Goal: Task Accomplishment & Management: Use online tool/utility

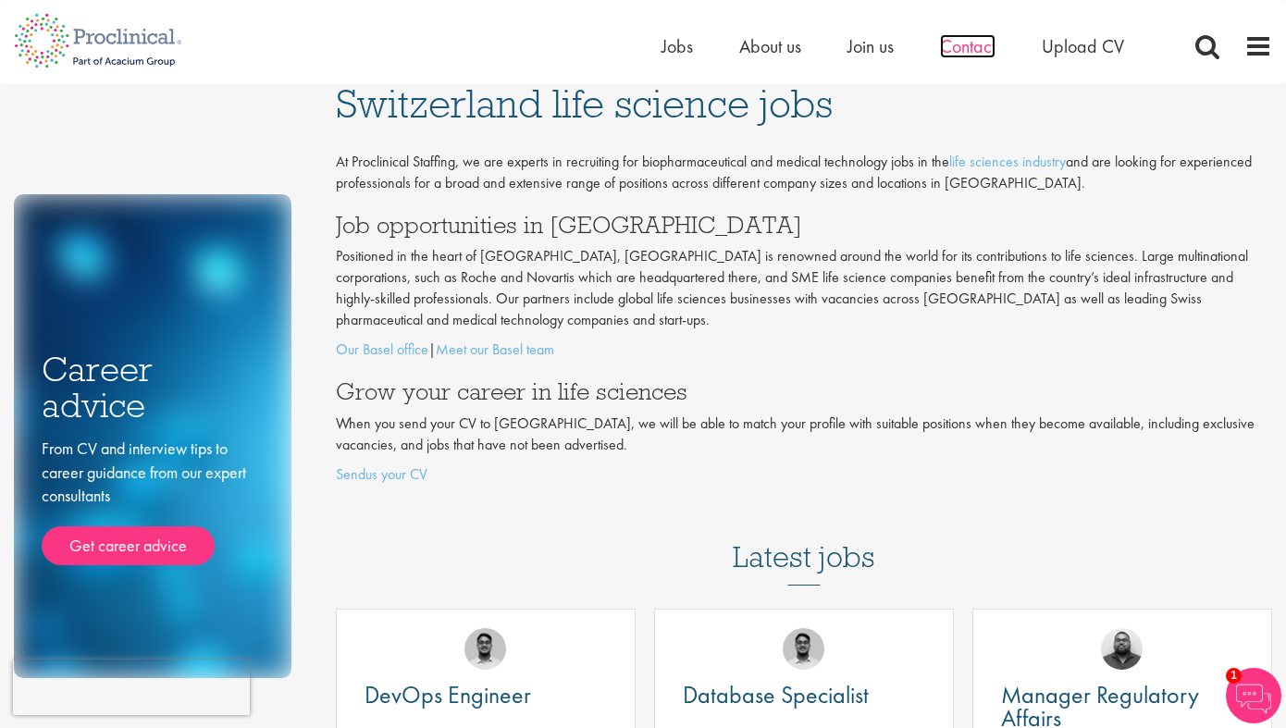
click at [963, 45] on span "Contact" at bounding box center [968, 46] width 56 height 24
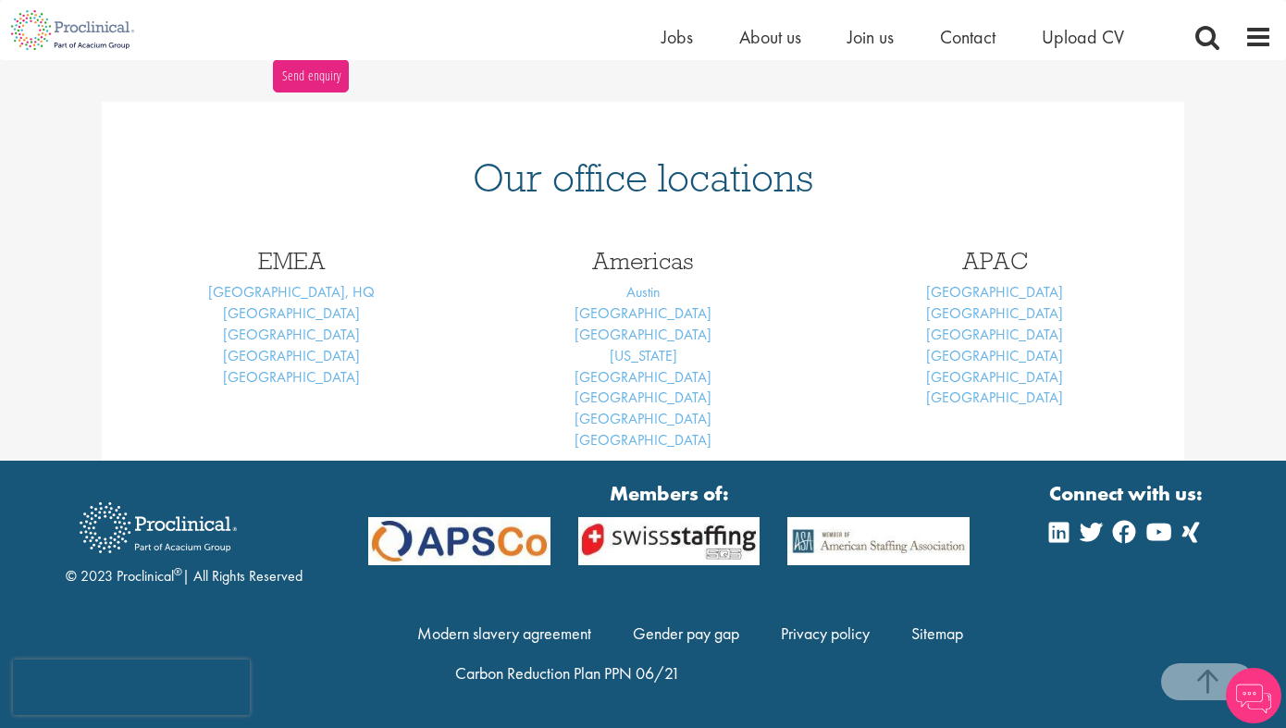
scroll to position [725, 0]
click at [296, 316] on link "Basel" at bounding box center [291, 312] width 137 height 19
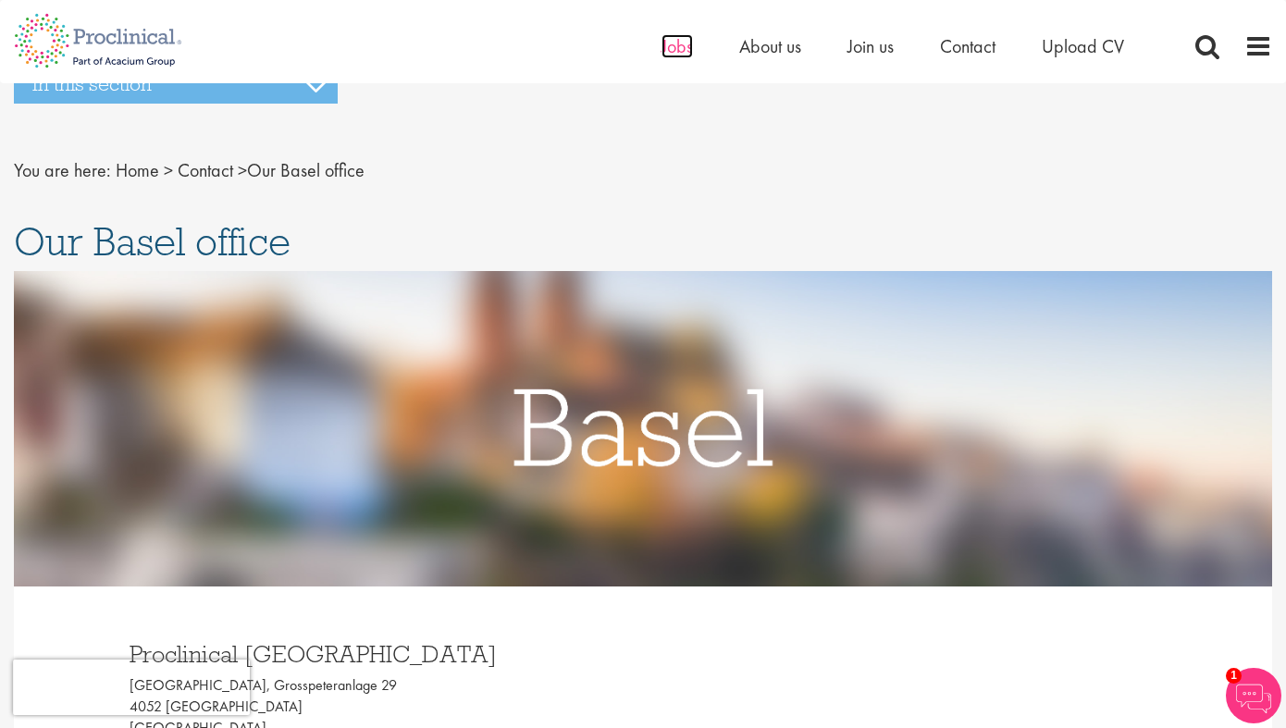
click at [690, 43] on span "Jobs" at bounding box center [676, 46] width 31 height 24
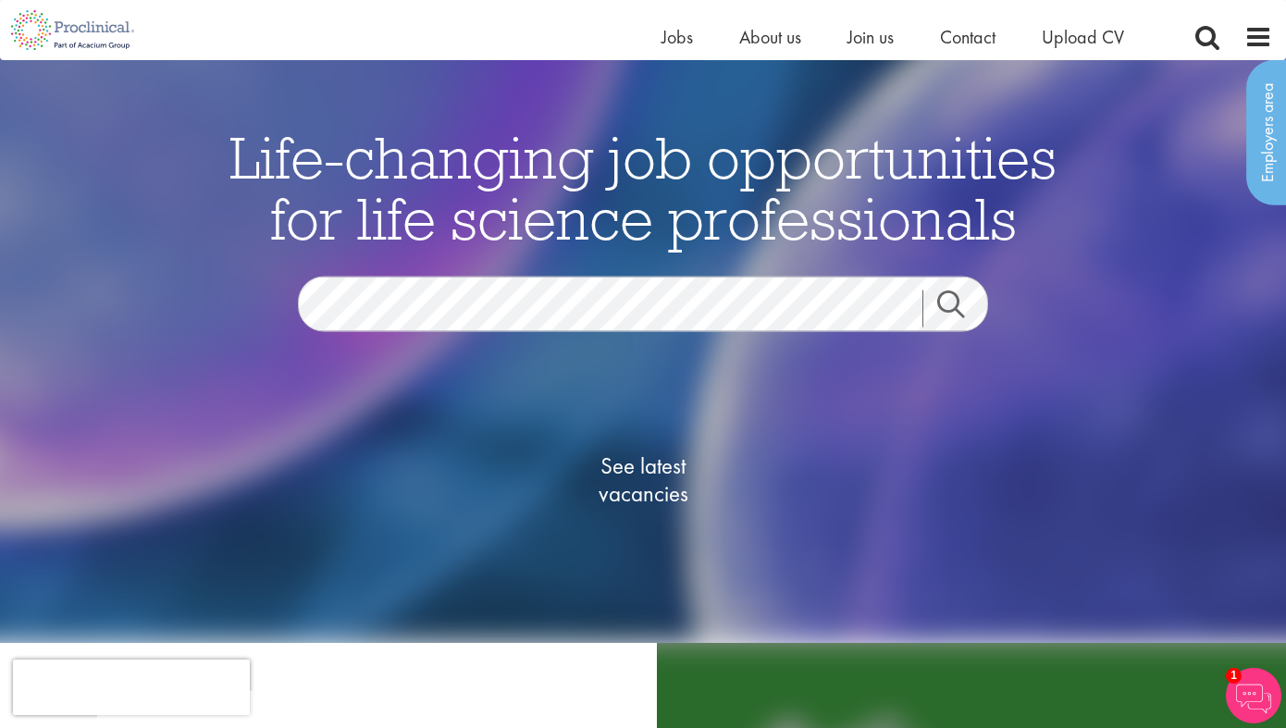
scroll to position [49, 0]
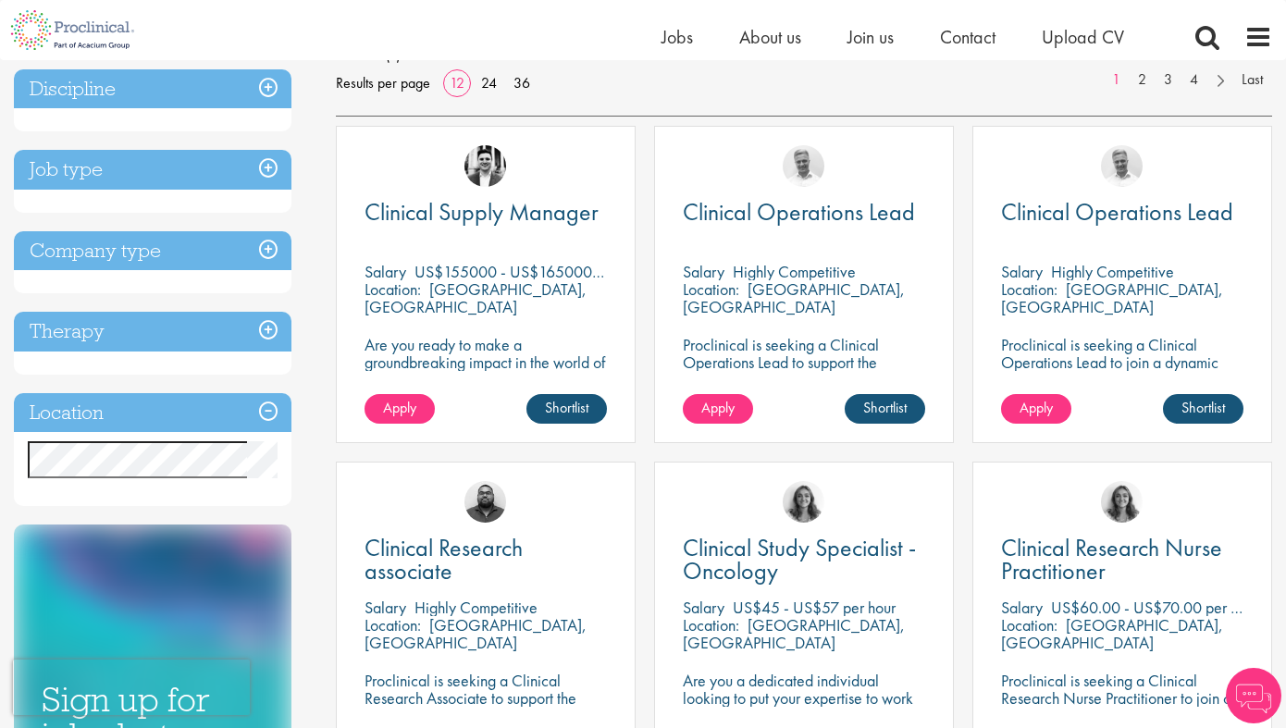
scroll to position [301, 0]
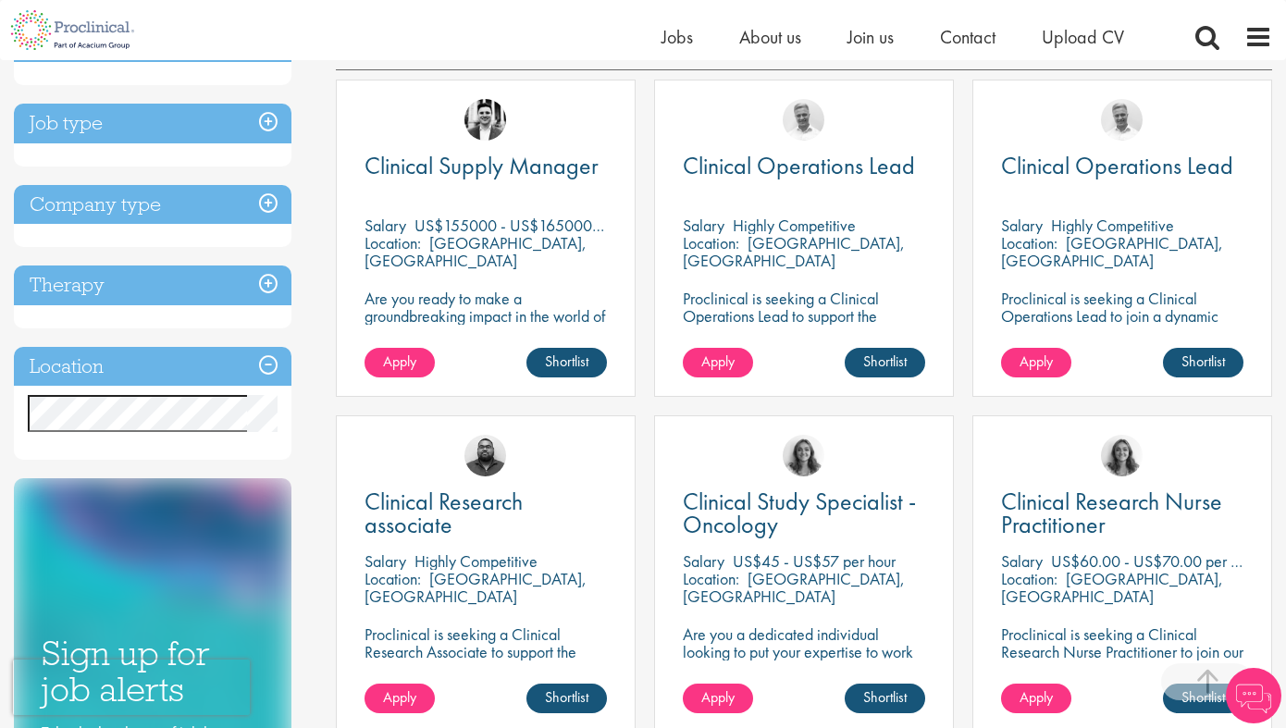
scroll to position [338, 0]
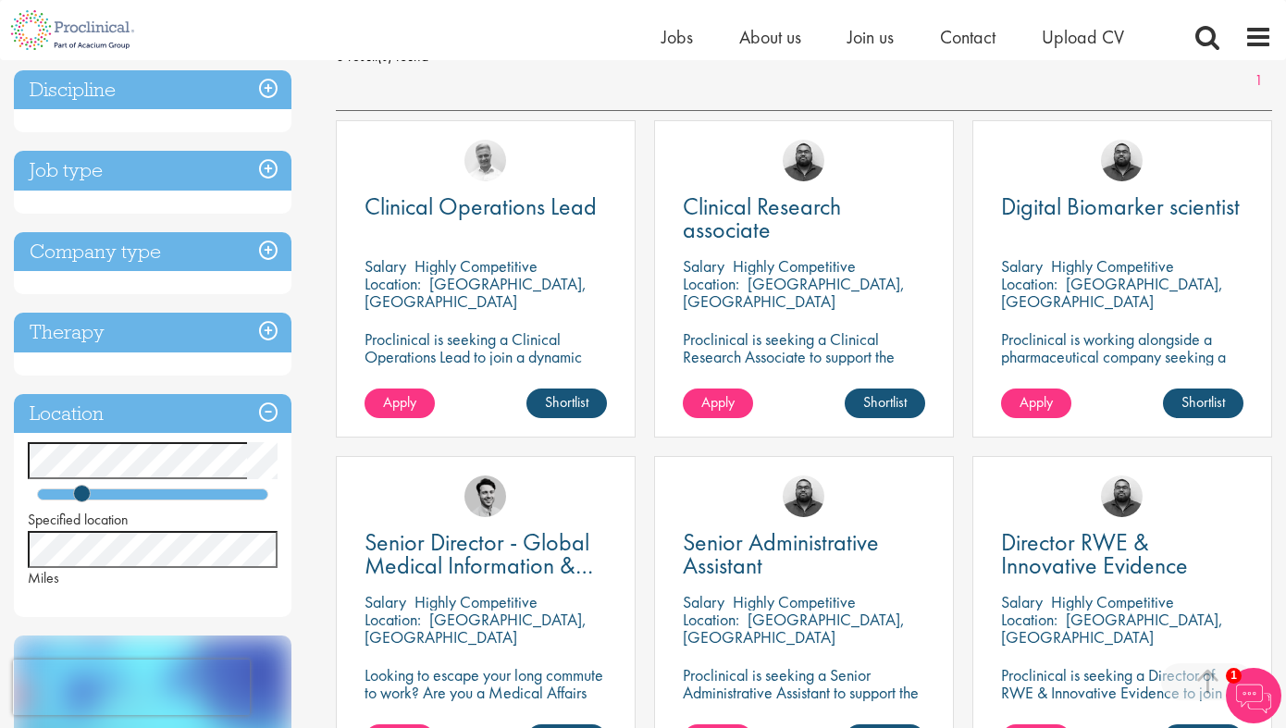
scroll to position [283, 0]
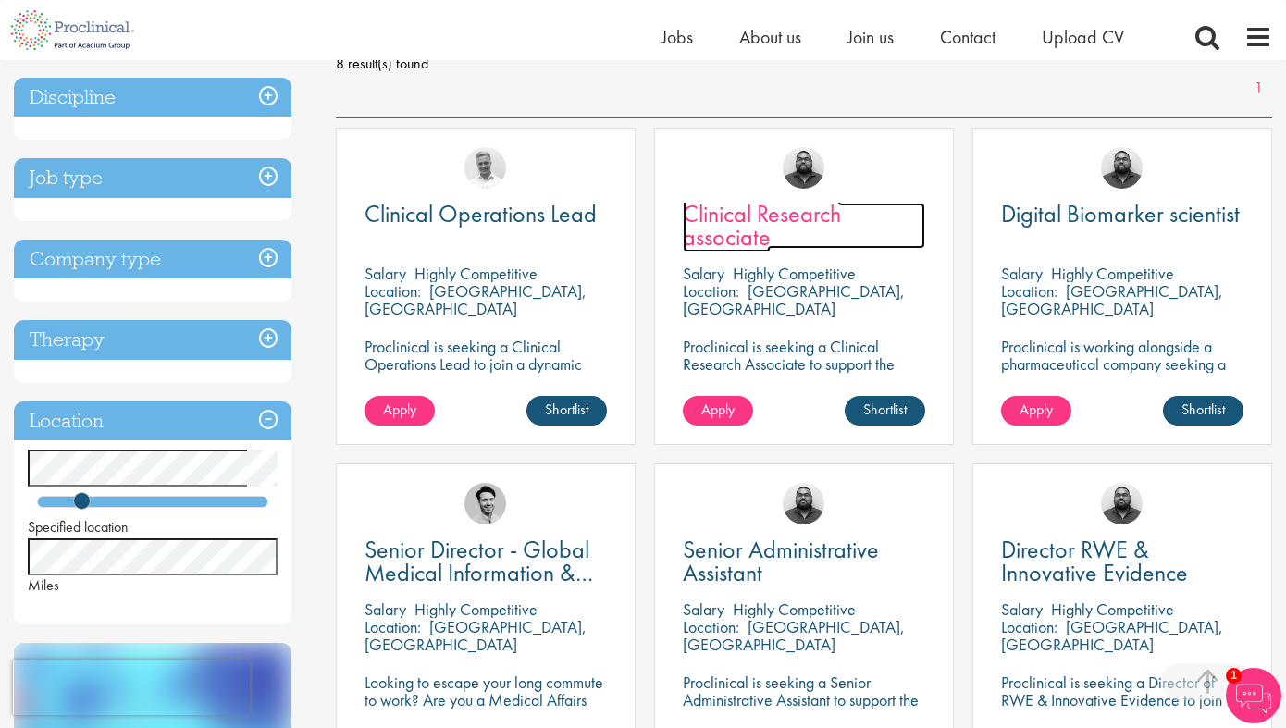
click at [748, 209] on span "Clinical Research associate" at bounding box center [762, 225] width 158 height 55
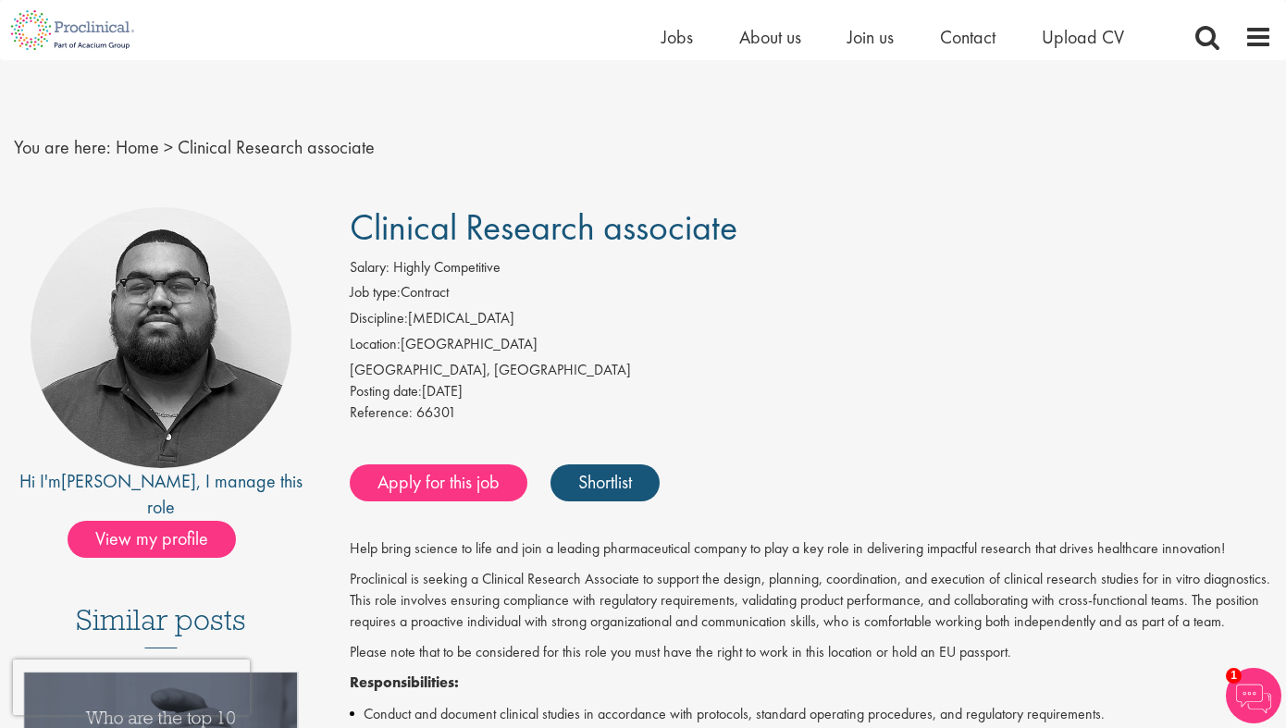
scroll to position [46, 0]
